Goal: Ask a question

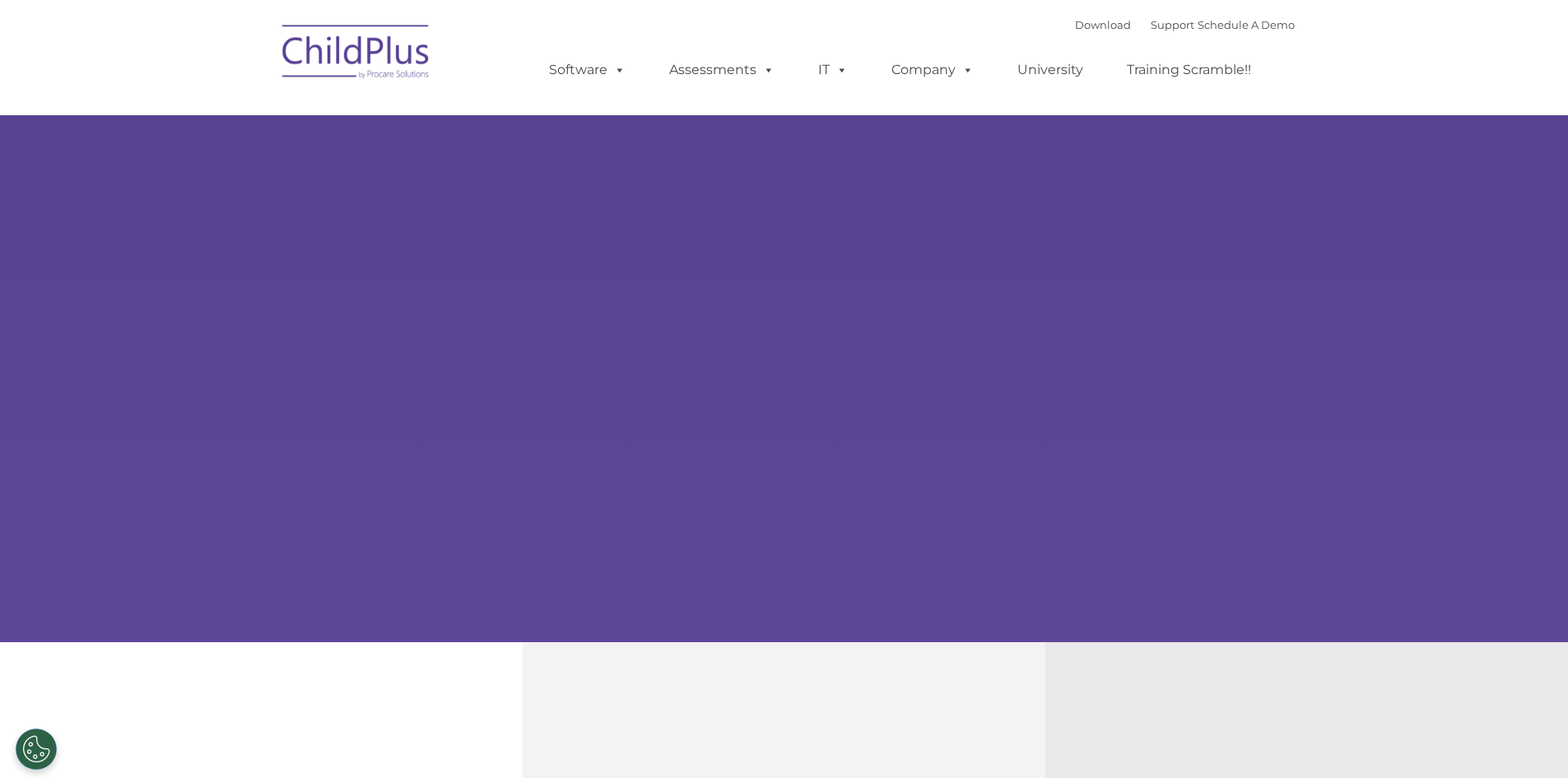
select select "MEDIUM"
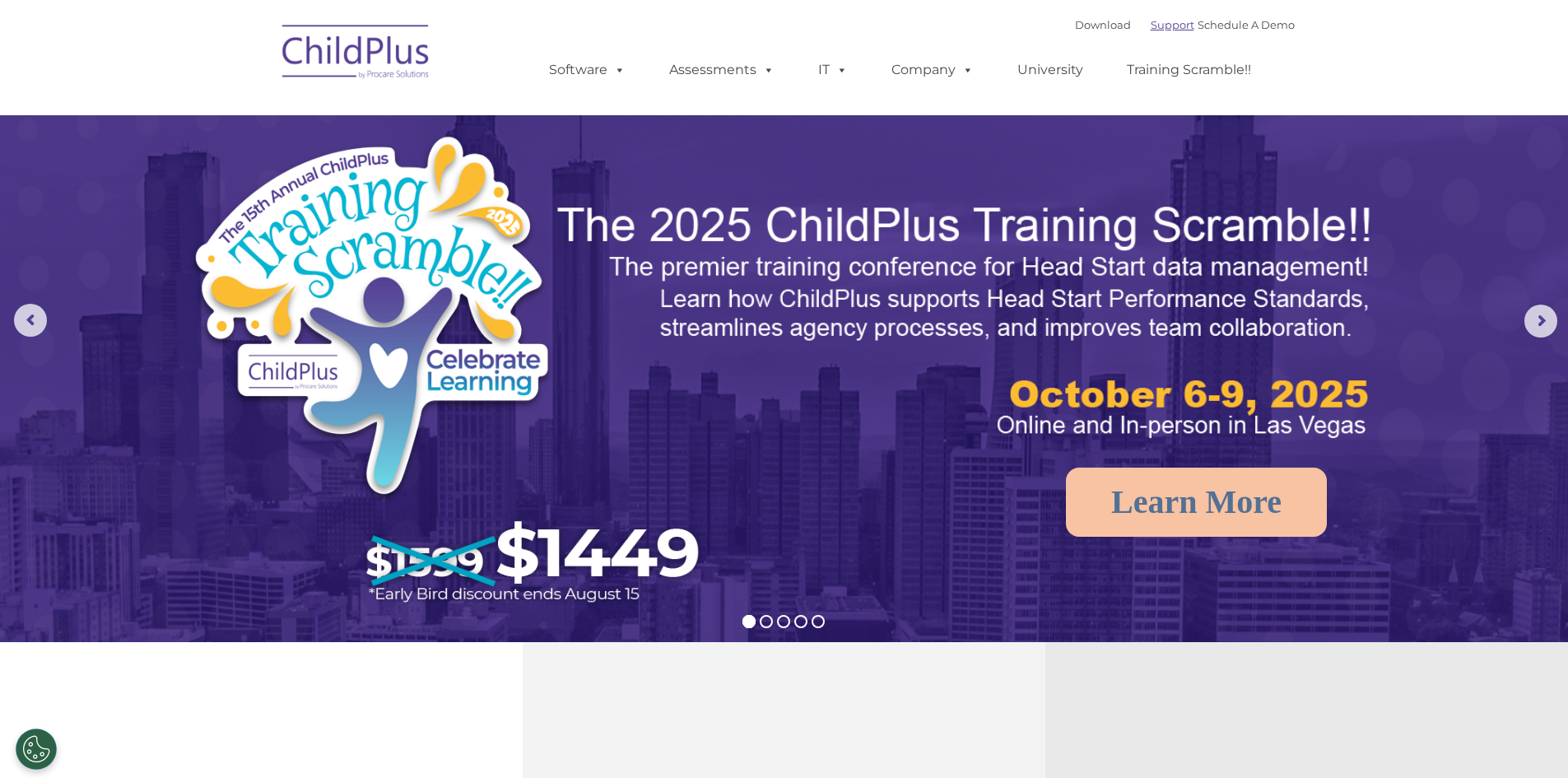
click at [1157, 26] on link "Support" at bounding box center [1172, 25] width 43 height 13
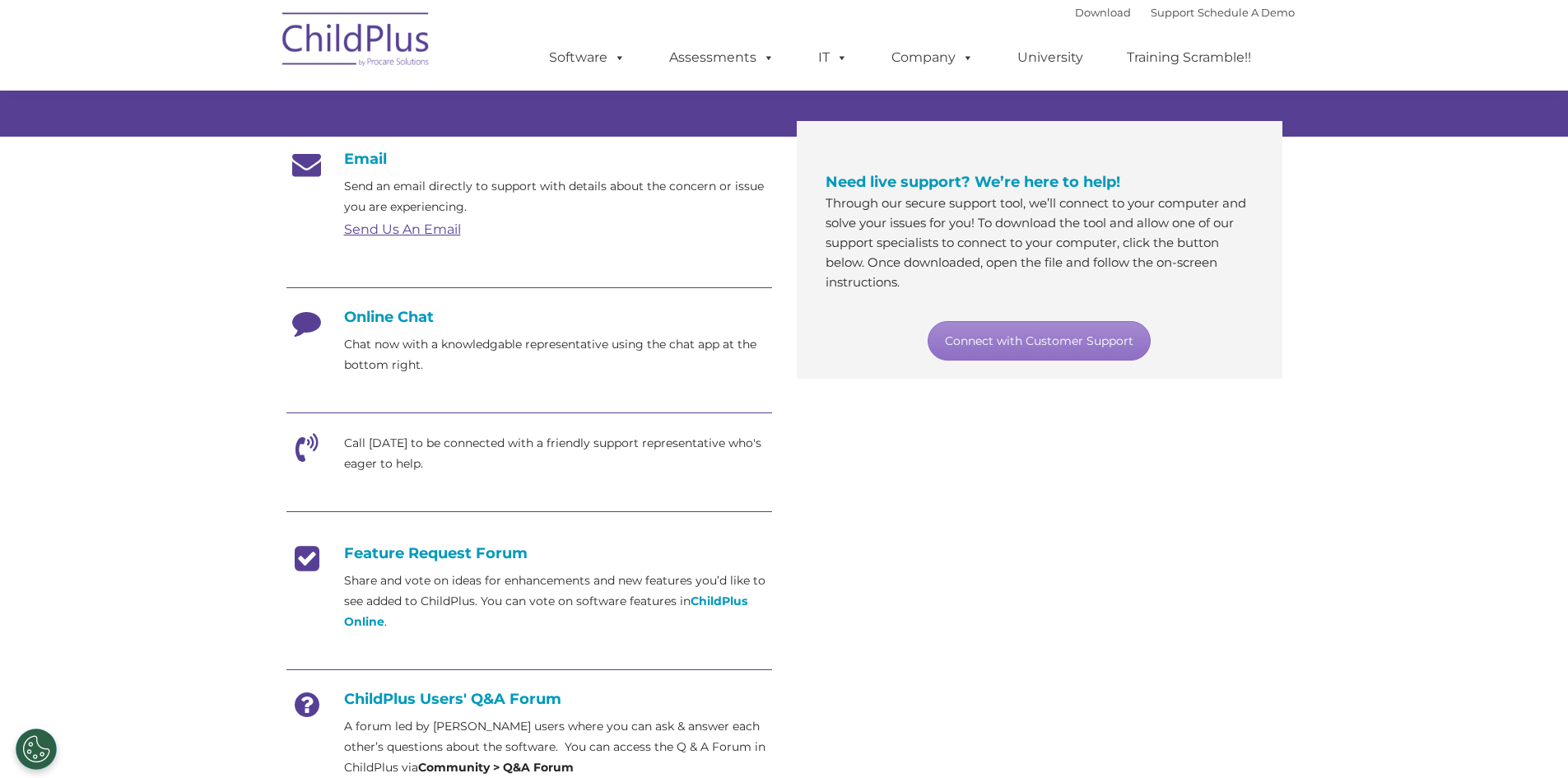
scroll to position [247, 0]
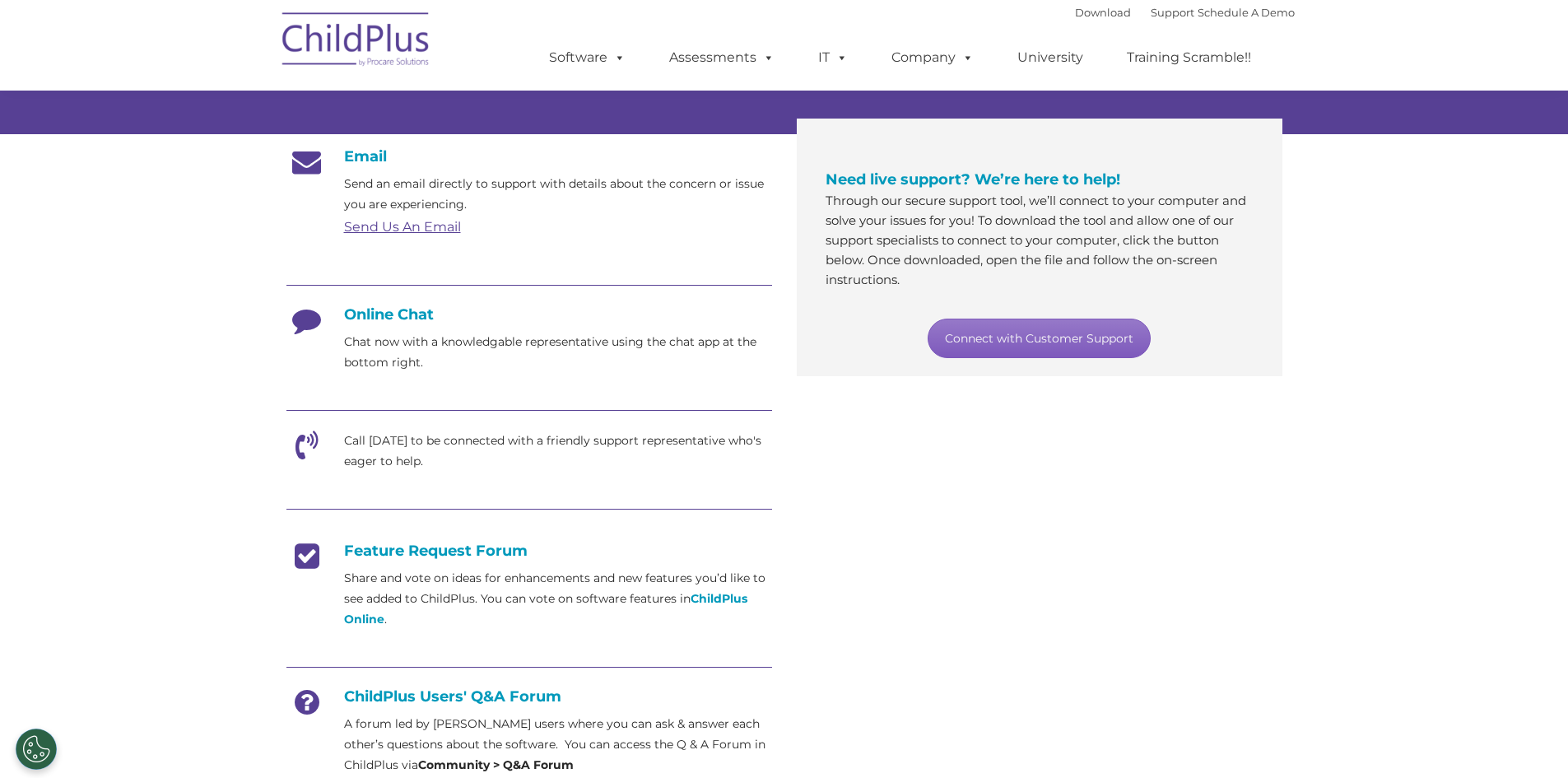
click at [1004, 343] on link "Connect with Customer Support" at bounding box center [1039, 338] width 223 height 39
